Goal: Information Seeking & Learning: Learn about a topic

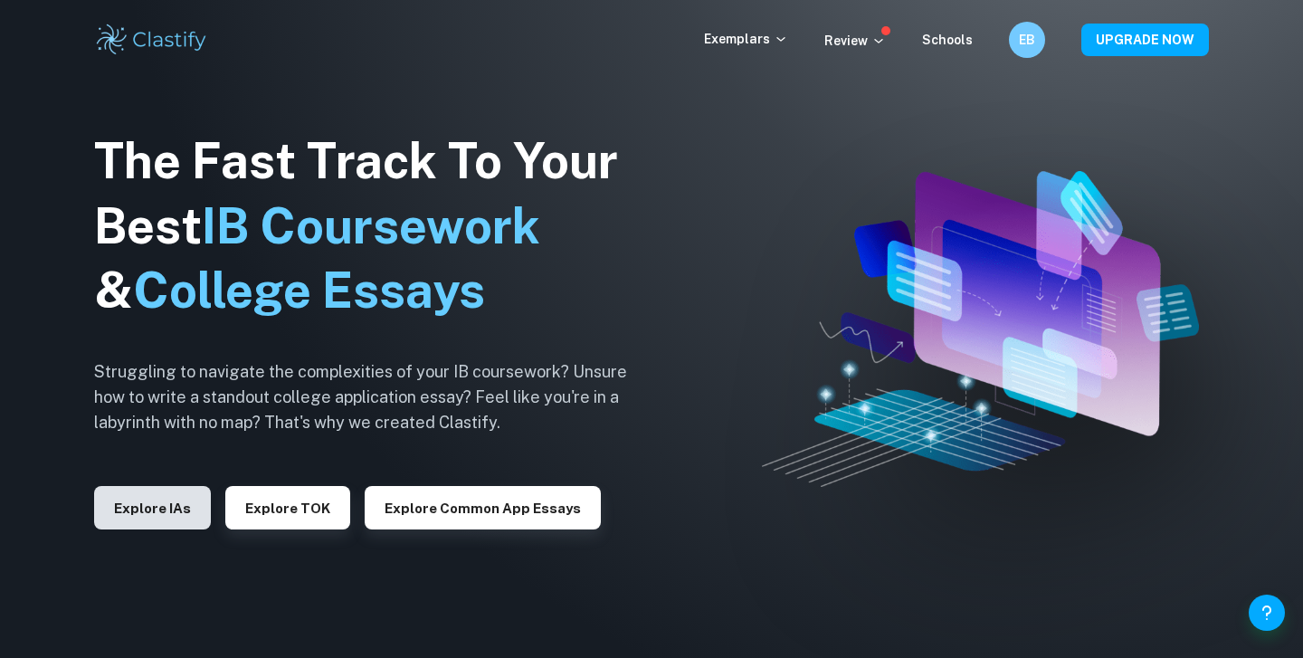
click at [193, 513] on button "Explore IAs" at bounding box center [152, 507] width 117 height 43
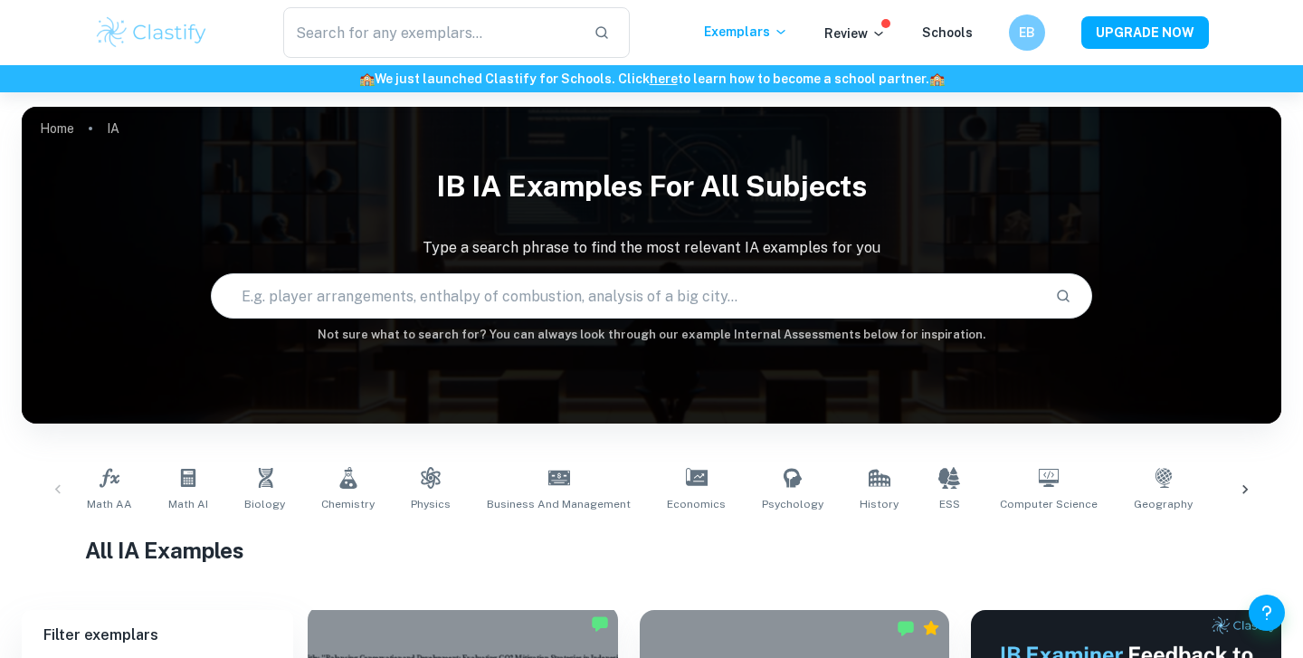
scroll to position [334, 0]
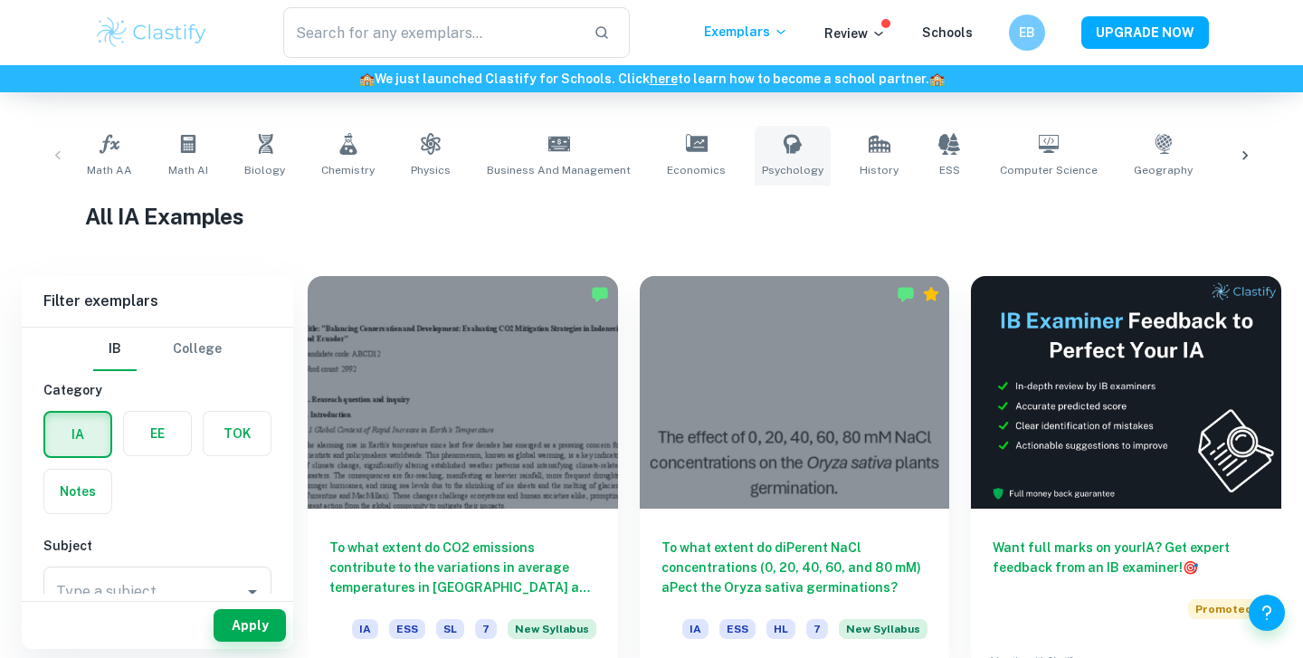
click at [770, 165] on span "Psychology" at bounding box center [793, 170] width 62 height 16
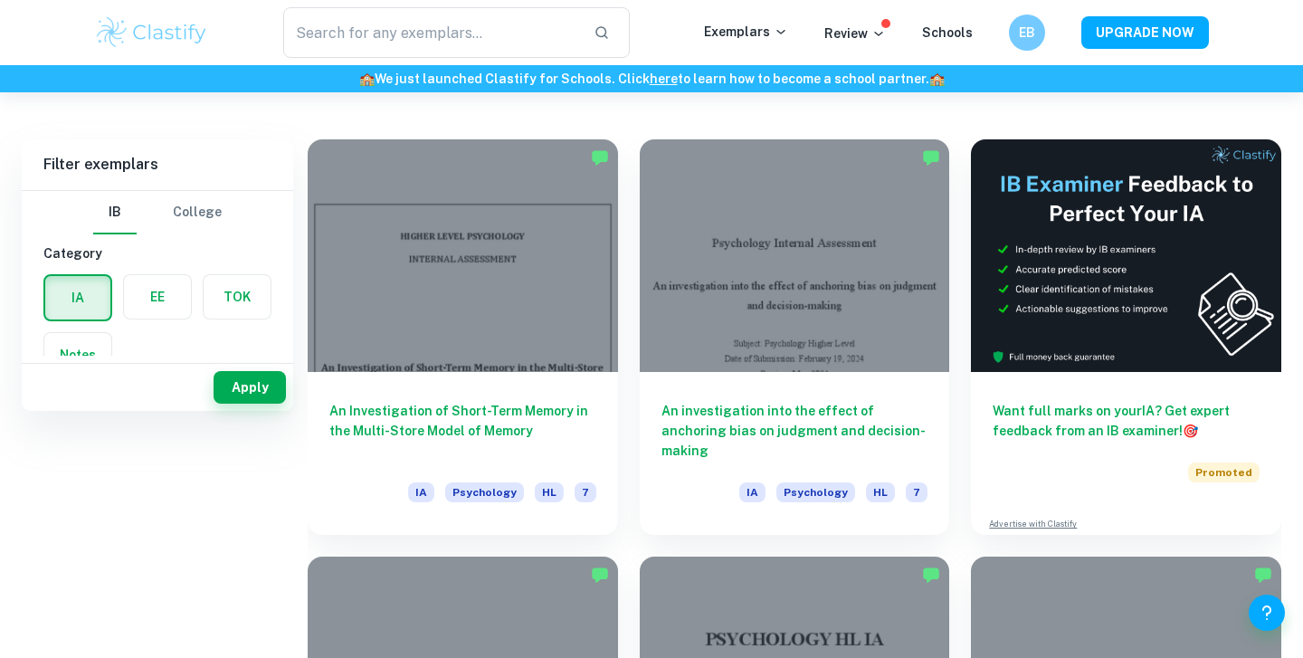
scroll to position [147, 0]
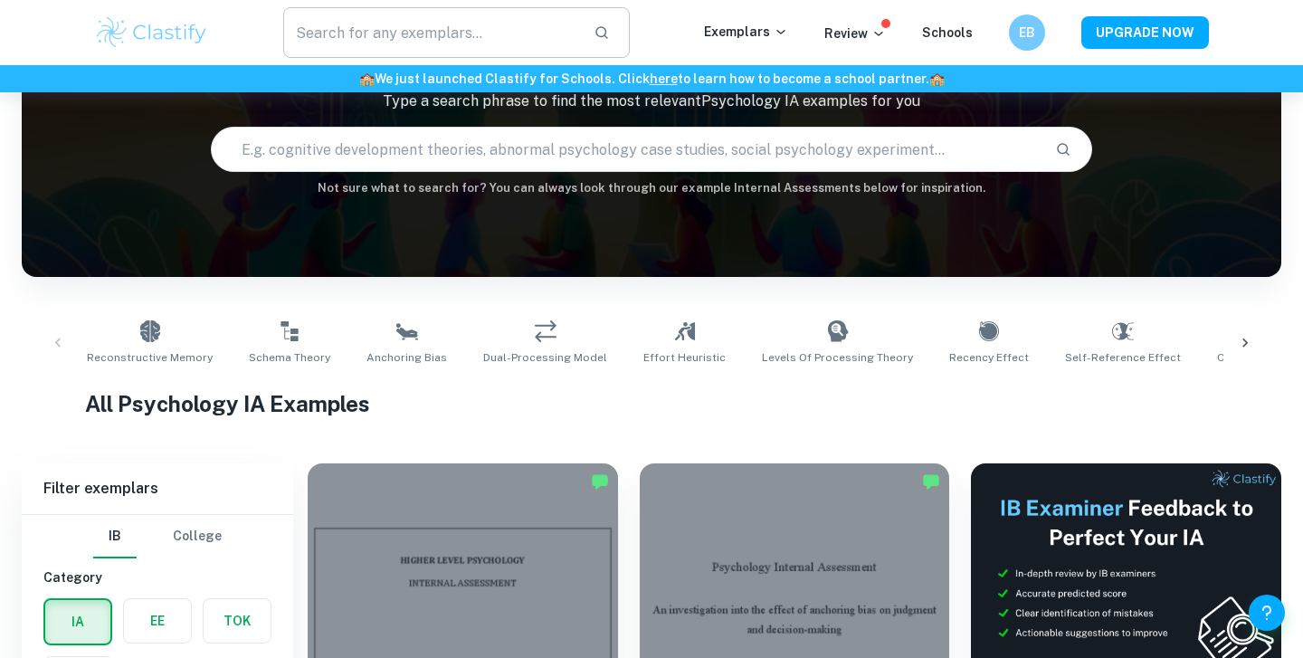
click at [500, 44] on input "text" at bounding box center [431, 32] width 296 height 51
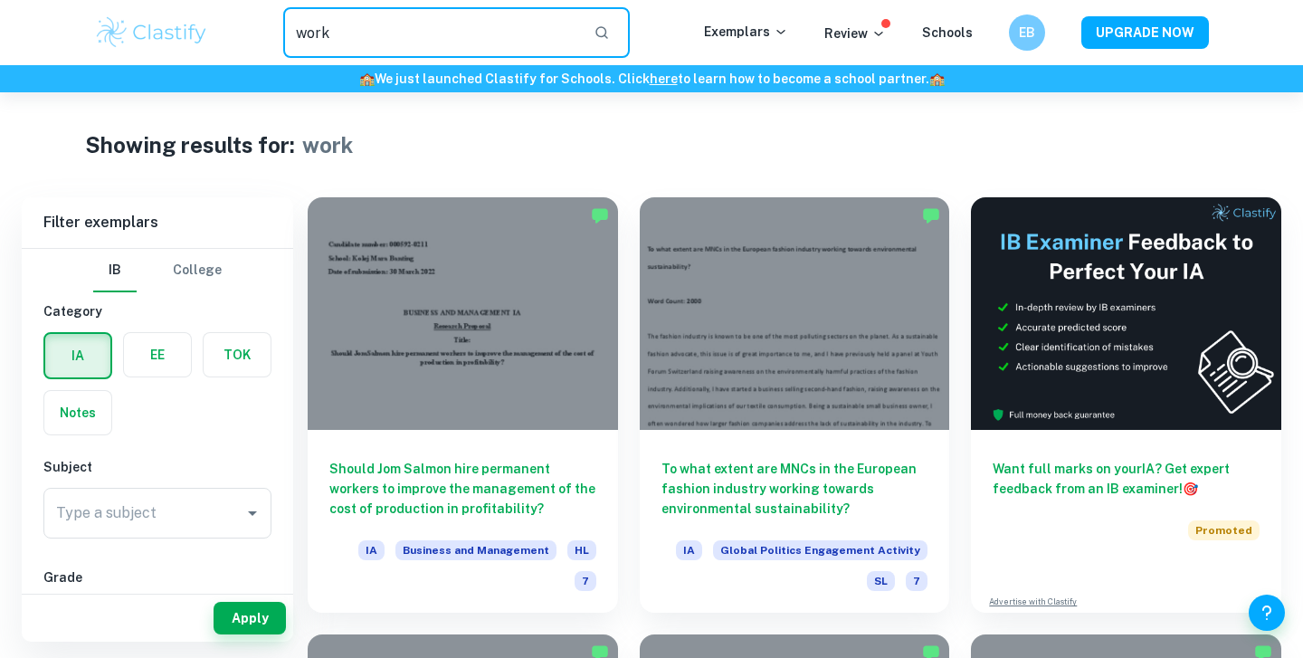
click at [376, 27] on input "work" at bounding box center [431, 32] width 296 height 51
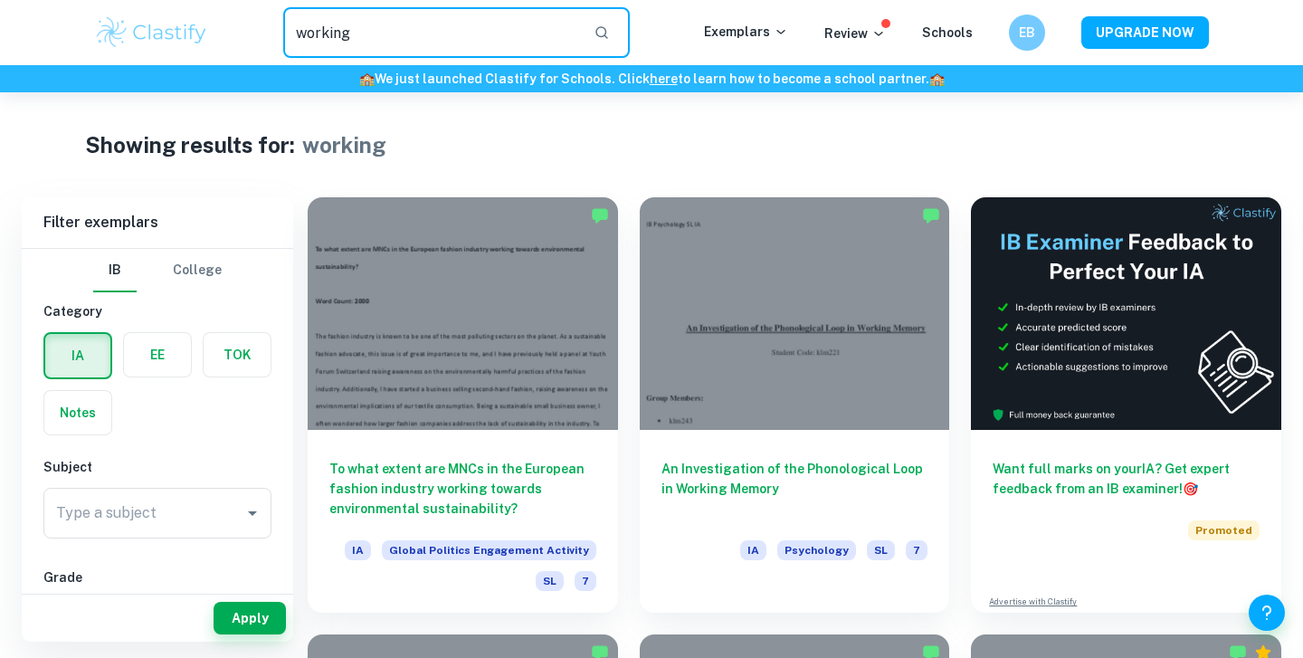
drag, startPoint x: 391, startPoint y: 20, endPoint x: 333, endPoint y: 28, distance: 58.5
click at [333, 28] on input "working" at bounding box center [431, 32] width 296 height 51
type input "ng"
drag, startPoint x: 339, startPoint y: 29, endPoint x: 280, endPoint y: 21, distance: 60.3
click at [281, 21] on div "ng ​" at bounding box center [456, 32] width 495 height 51
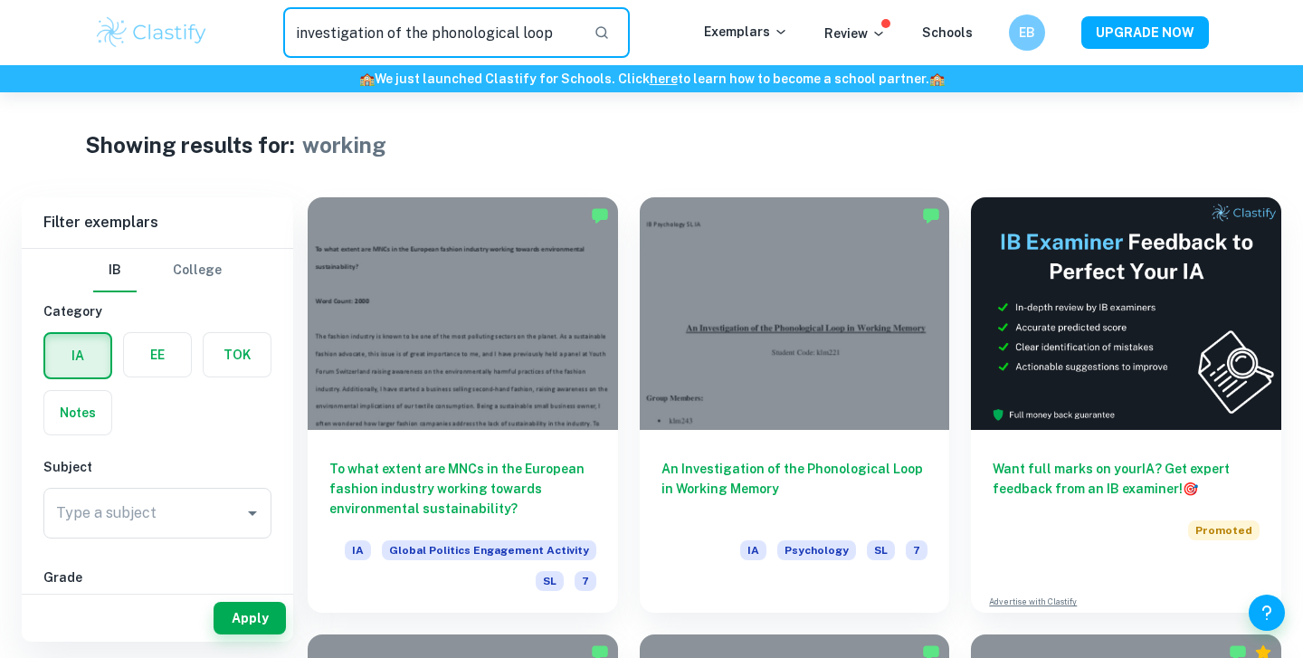
type input "investigation of the phonological loop"
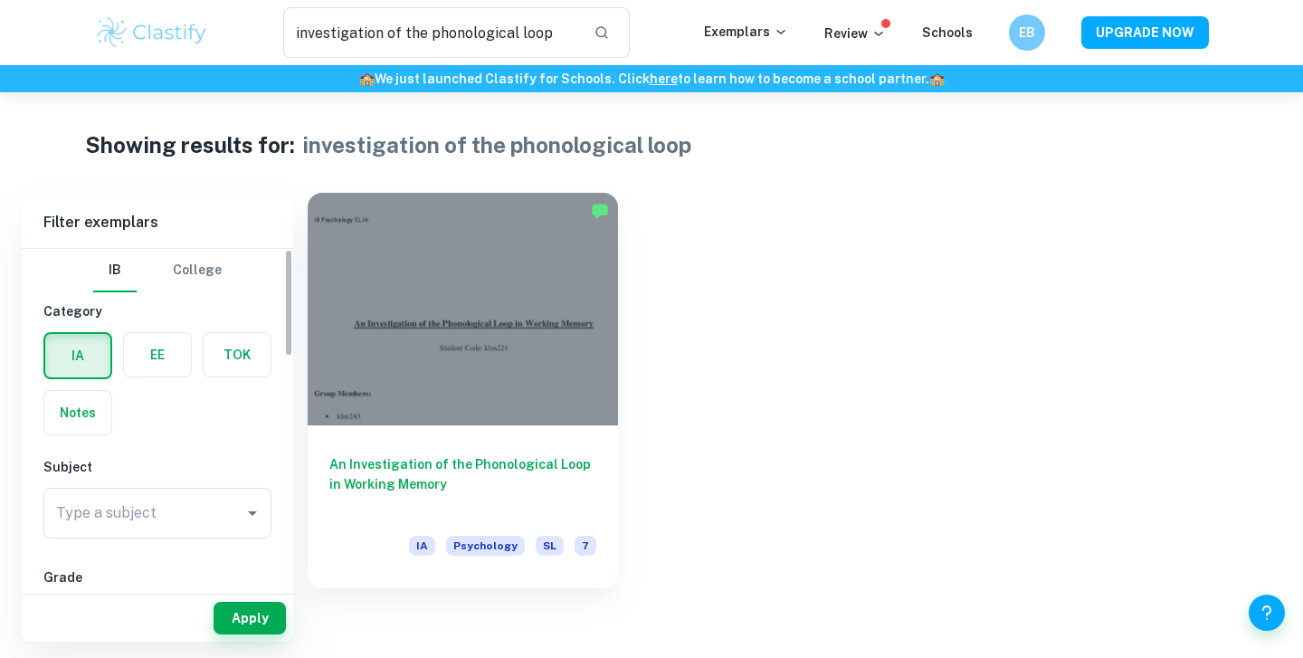
click at [431, 281] on div at bounding box center [463, 309] width 310 height 233
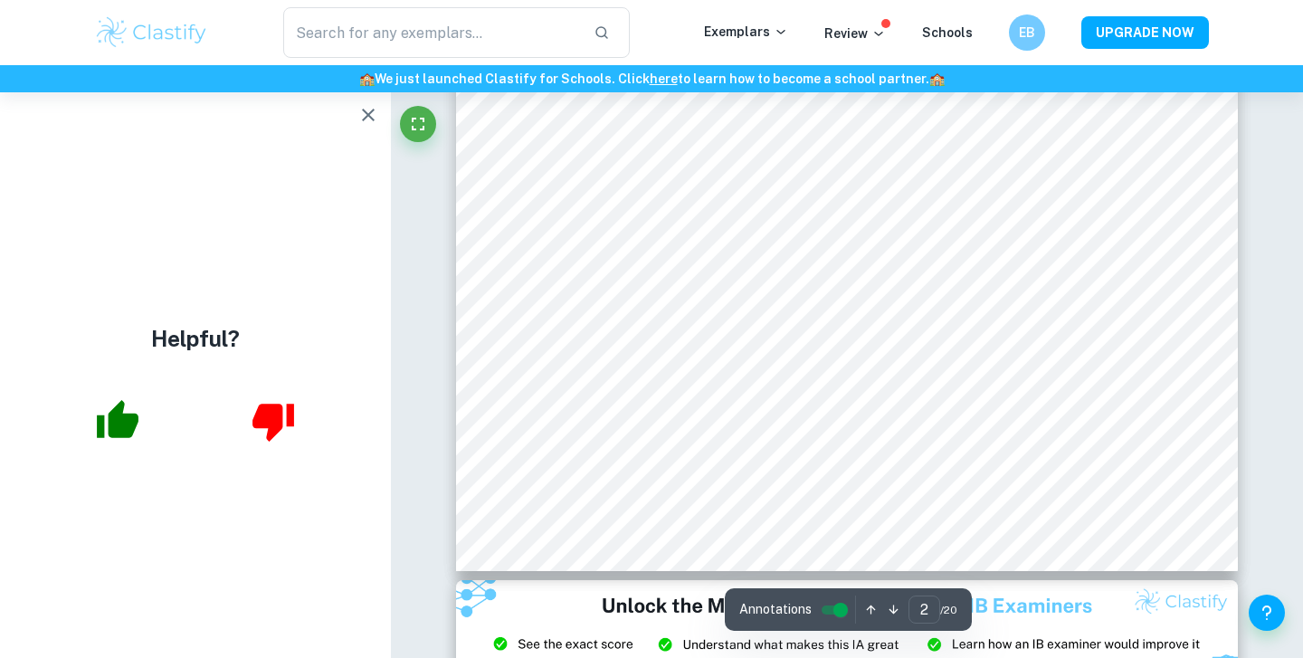
scroll to position [1715, 0]
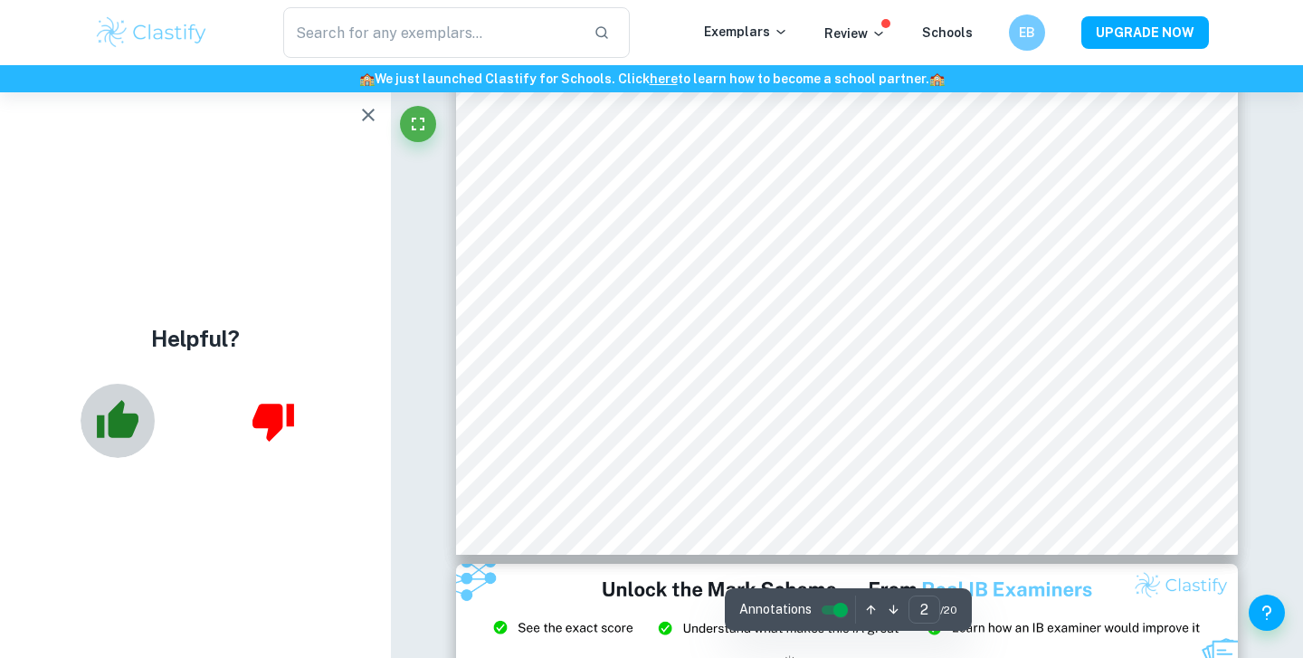
click at [132, 419] on icon "button" at bounding box center [118, 419] width 42 height 38
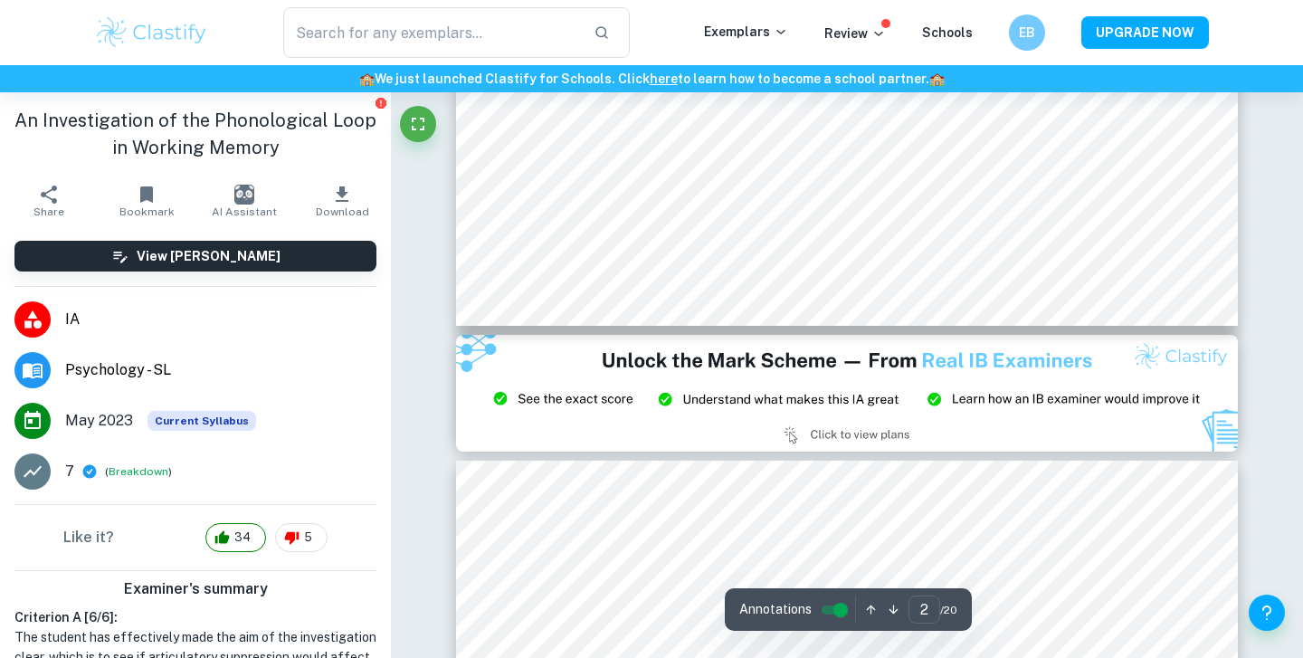
type input "3"
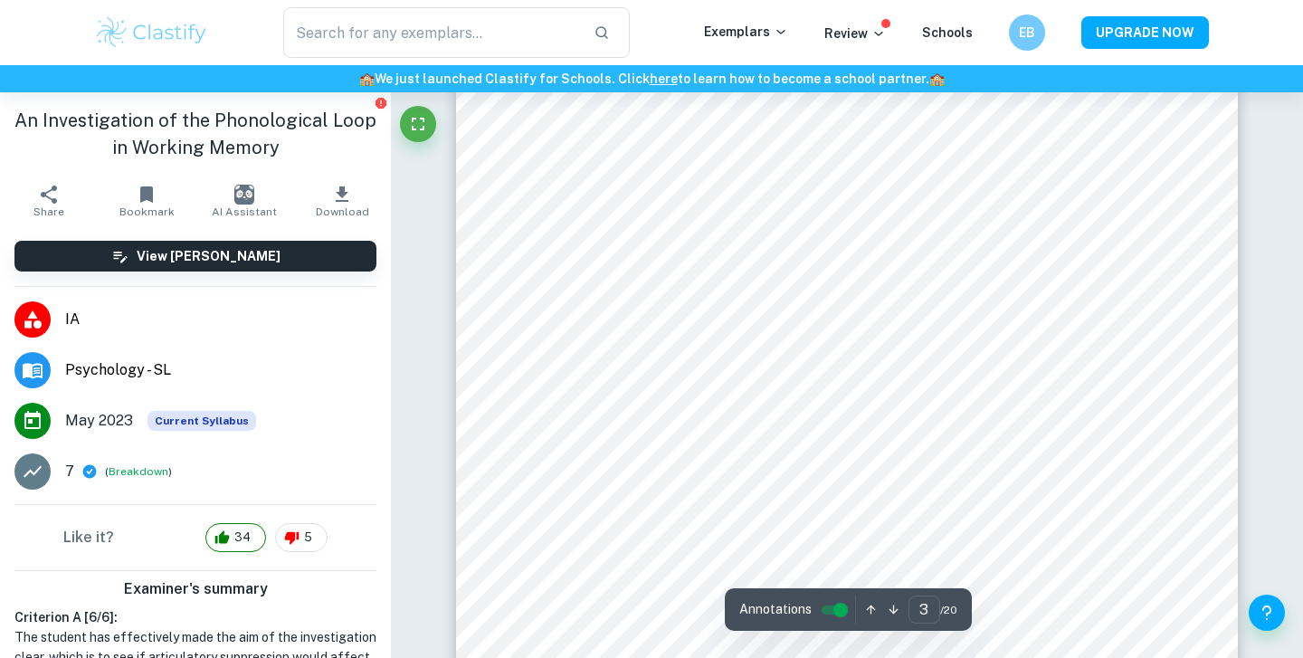
scroll to position [2356, 0]
